Goal: Transaction & Acquisition: Download file/media

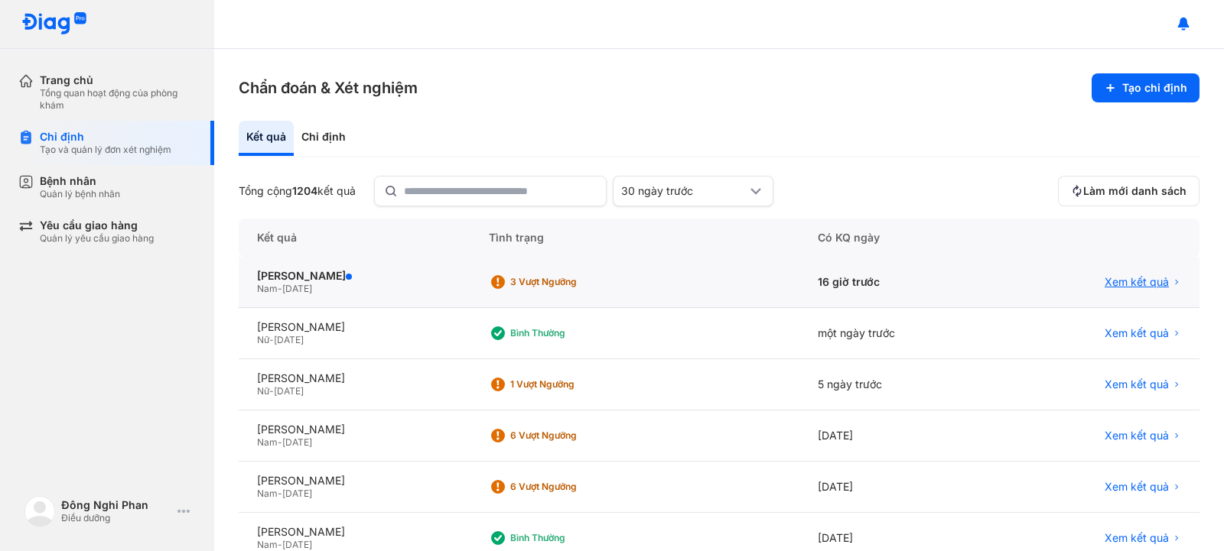
click at [1127, 282] on span "Xem kết quả" at bounding box center [1136, 282] width 64 height 14
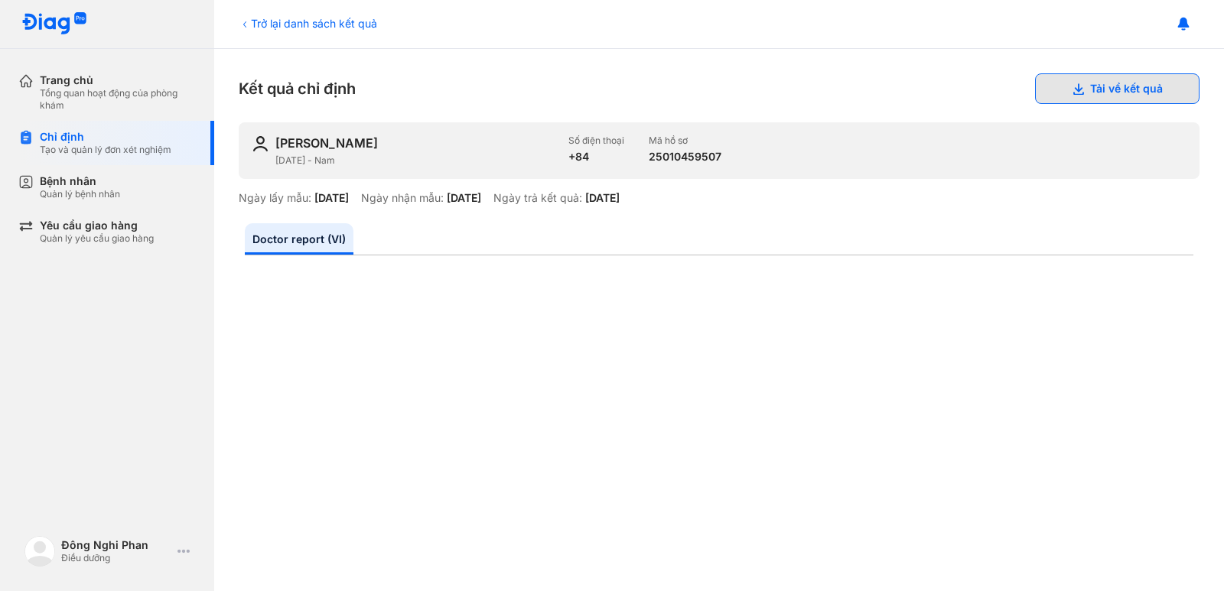
click at [1120, 92] on button "Tải về kết quả" at bounding box center [1117, 88] width 164 height 31
click at [1081, 91] on button "Tải về kết quả" at bounding box center [1117, 88] width 164 height 31
